Goal: Communication & Community: Connect with others

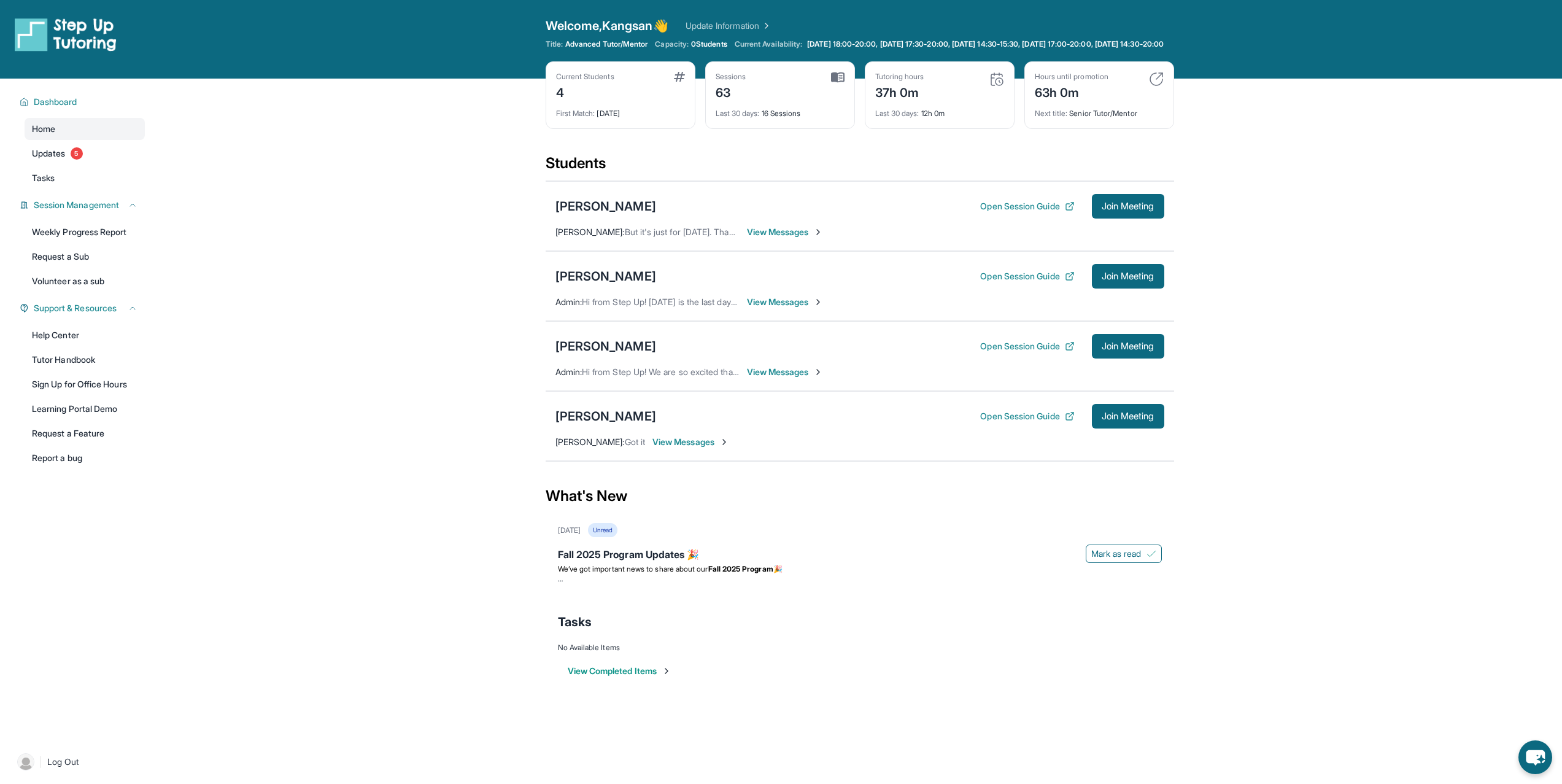
scroll to position [88, 0]
click at [790, 308] on span "View Messages" at bounding box center [785, 302] width 76 height 13
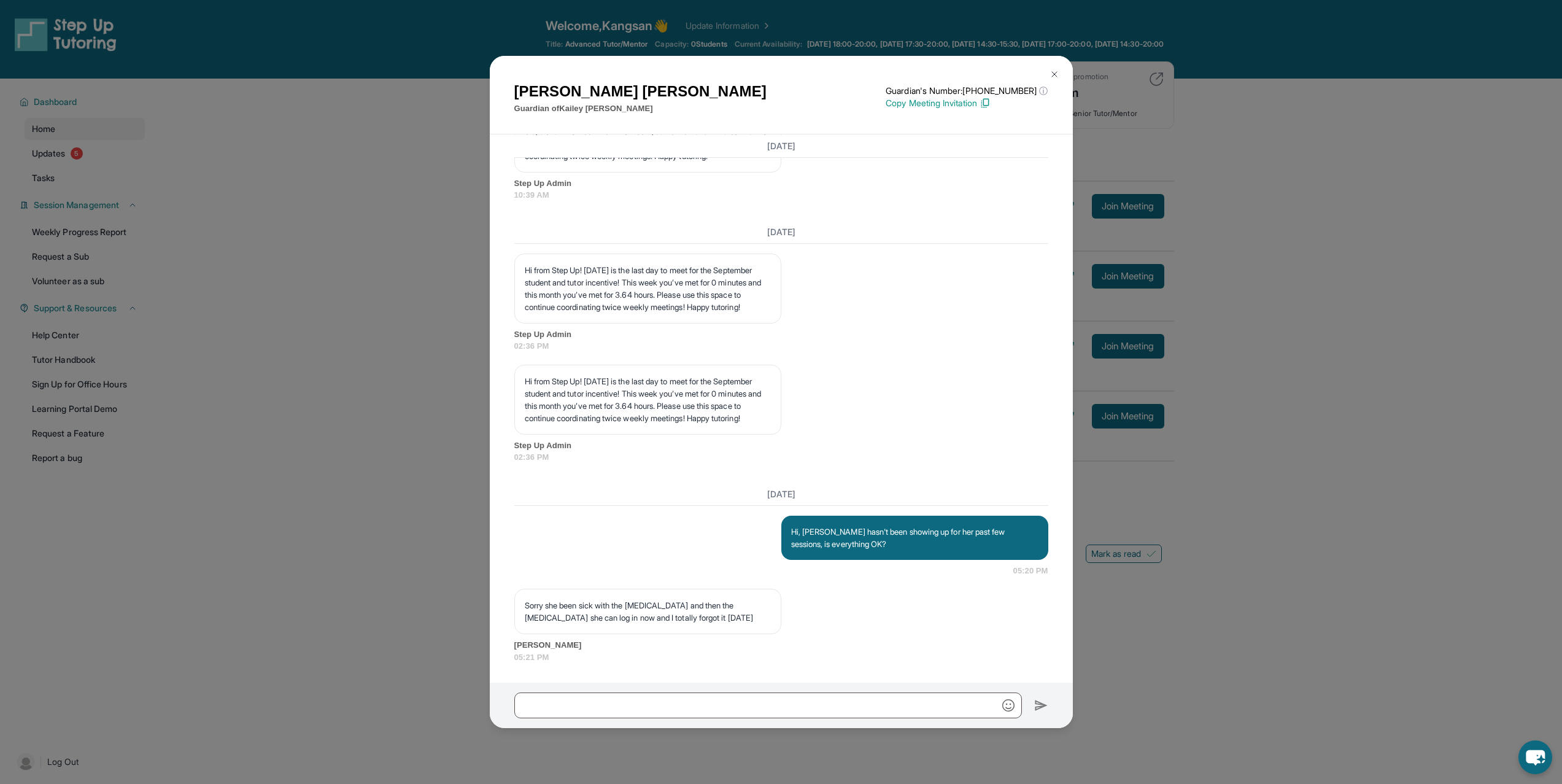
scroll to position [7875, 0]
click at [627, 708] on input "text" at bounding box center [768, 705] width 508 height 26
type input "**********"
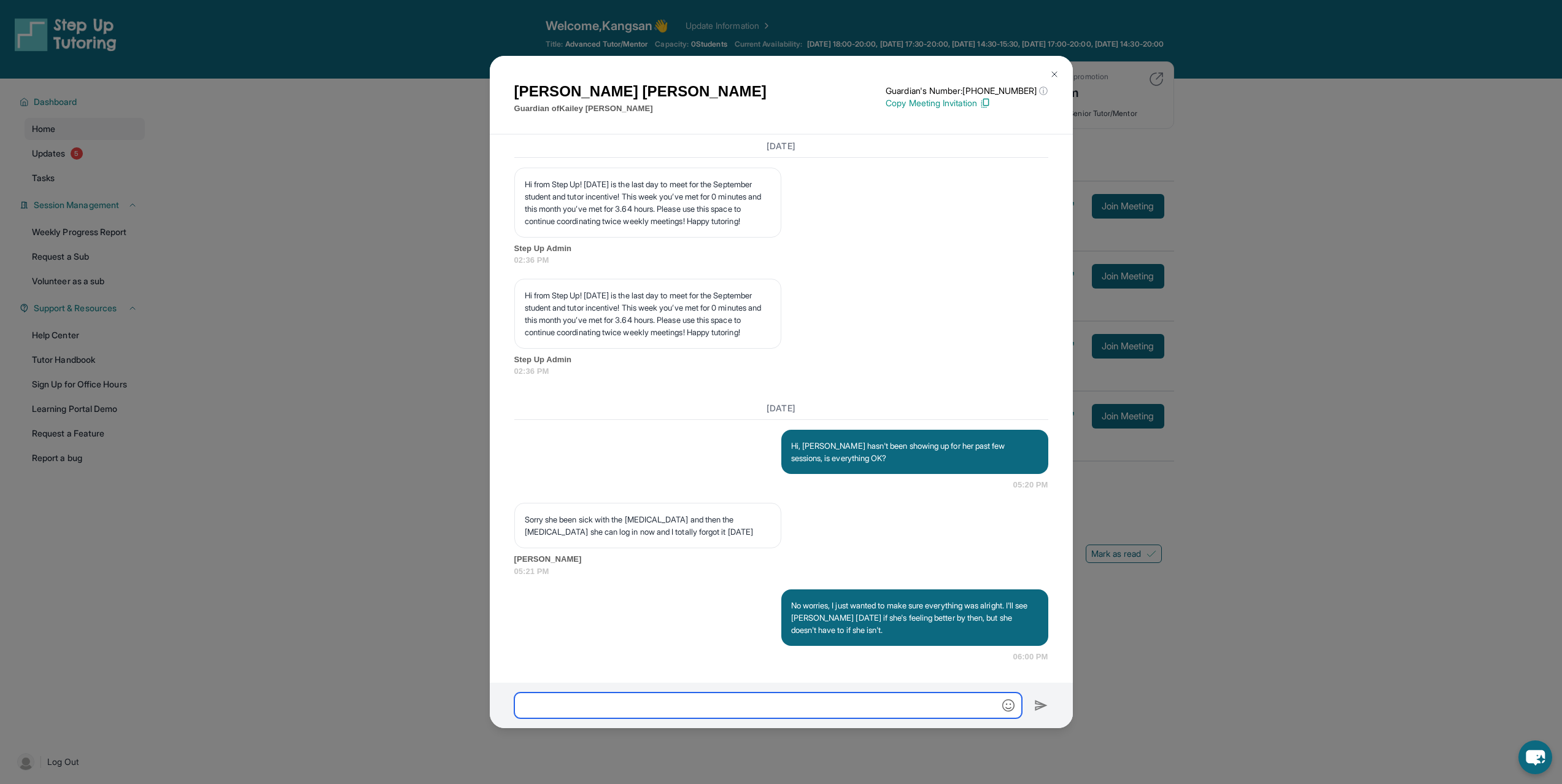
scroll to position [7961, 0]
click at [1050, 74] on img at bounding box center [1054, 74] width 9 height 9
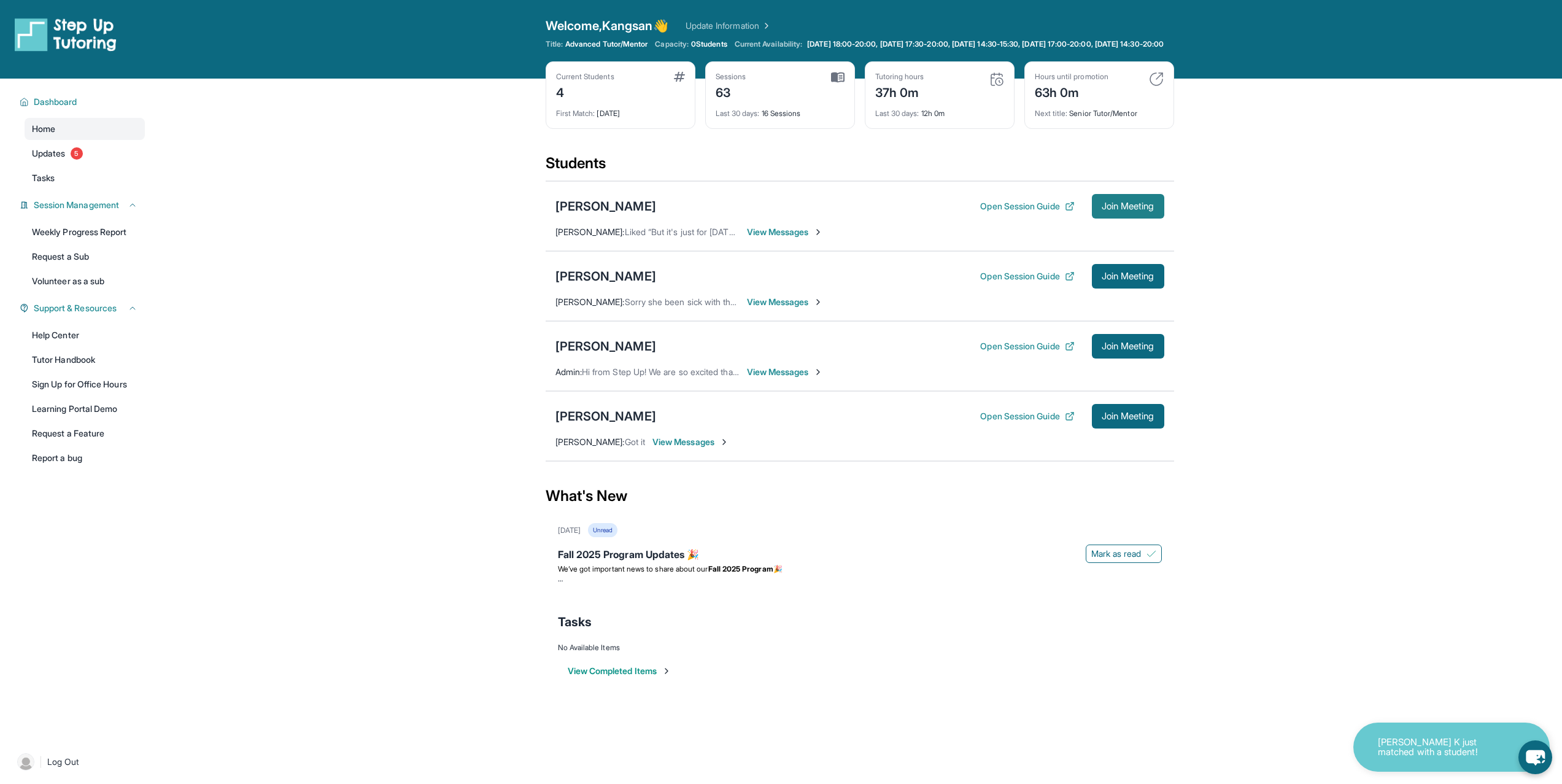
click at [1123, 219] on button "Join Meeting" at bounding box center [1128, 205] width 72 height 24
click at [1154, 210] on span "Join Meeting" at bounding box center [1128, 205] width 53 height 7
